Goal: Information Seeking & Learning: Learn about a topic

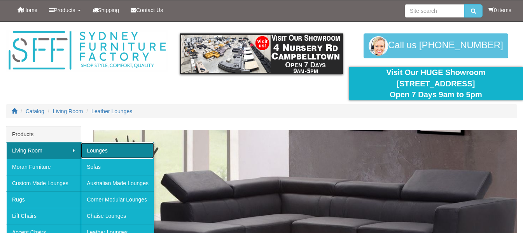
click at [108, 148] on link "Lounges" at bounding box center [117, 150] width 73 height 16
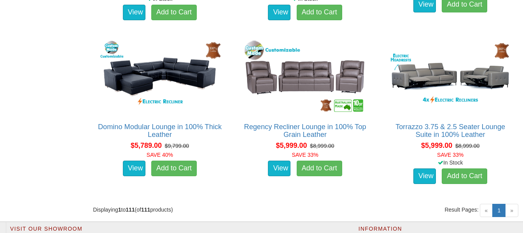
scroll to position [6309, 0]
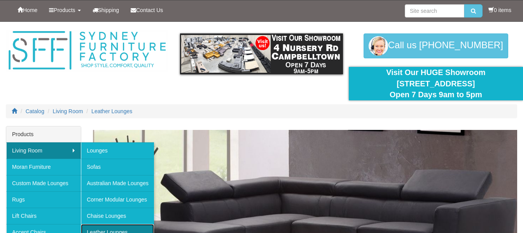
click at [113, 226] on link "Leather Lounges" at bounding box center [117, 232] width 73 height 16
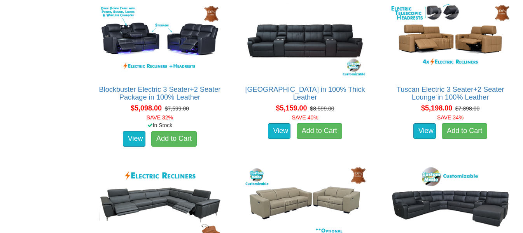
scroll to position [2048, 0]
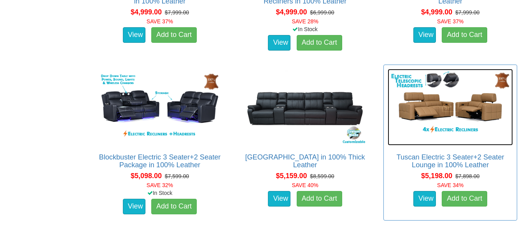
click at [455, 105] on img at bounding box center [450, 107] width 125 height 77
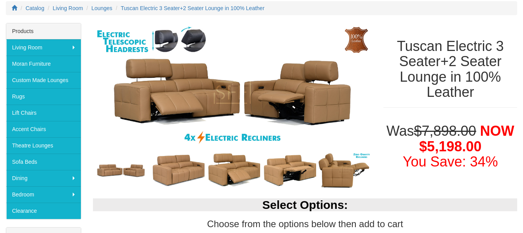
scroll to position [56, 0]
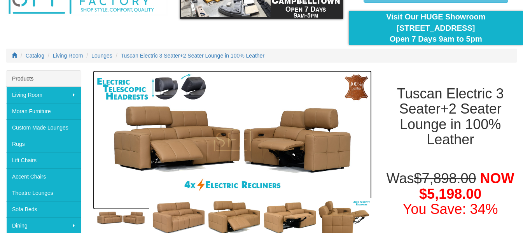
click at [221, 141] on img at bounding box center [232, 140] width 279 height 140
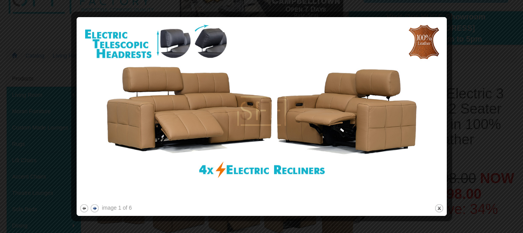
click at [96, 207] on button "next" at bounding box center [95, 208] width 10 height 10
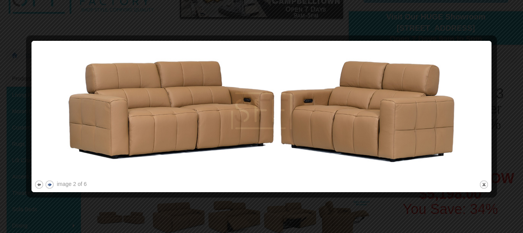
click at [49, 183] on button "next" at bounding box center [50, 185] width 10 height 10
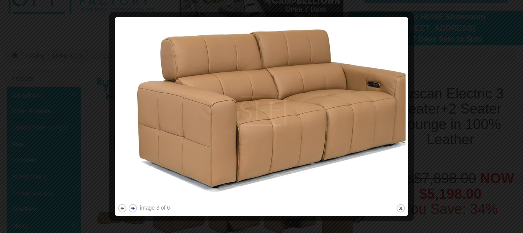
click at [49, 183] on div at bounding box center [261, 116] width 523 height 233
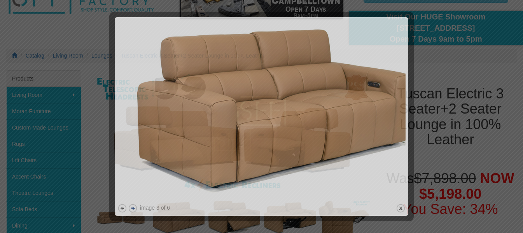
click at [49, 183] on div at bounding box center [261, 116] width 523 height 233
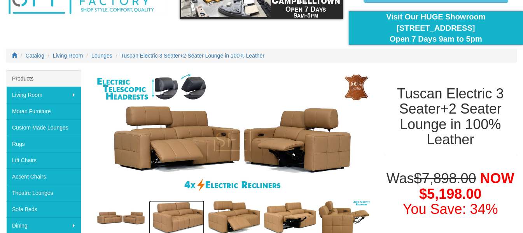
scroll to position [58, 0]
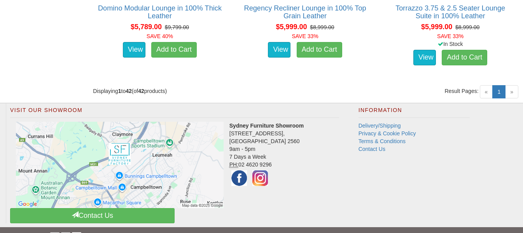
scroll to position [2702, 0]
